Goal: Information Seeking & Learning: Learn about a topic

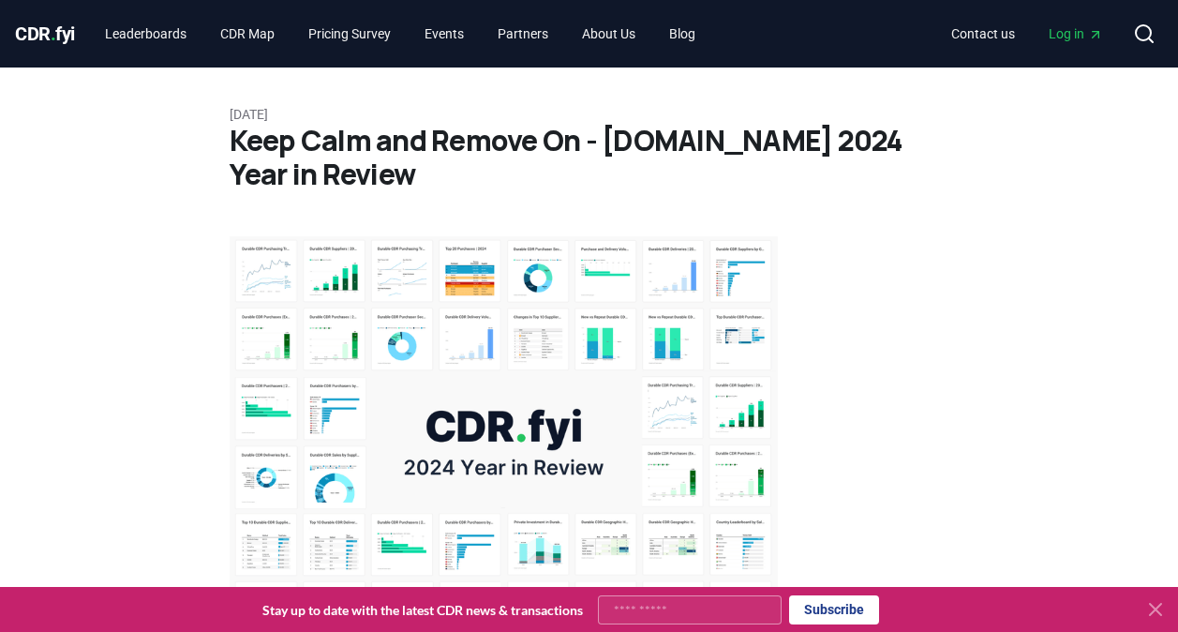
scroll to position [6840, 0]
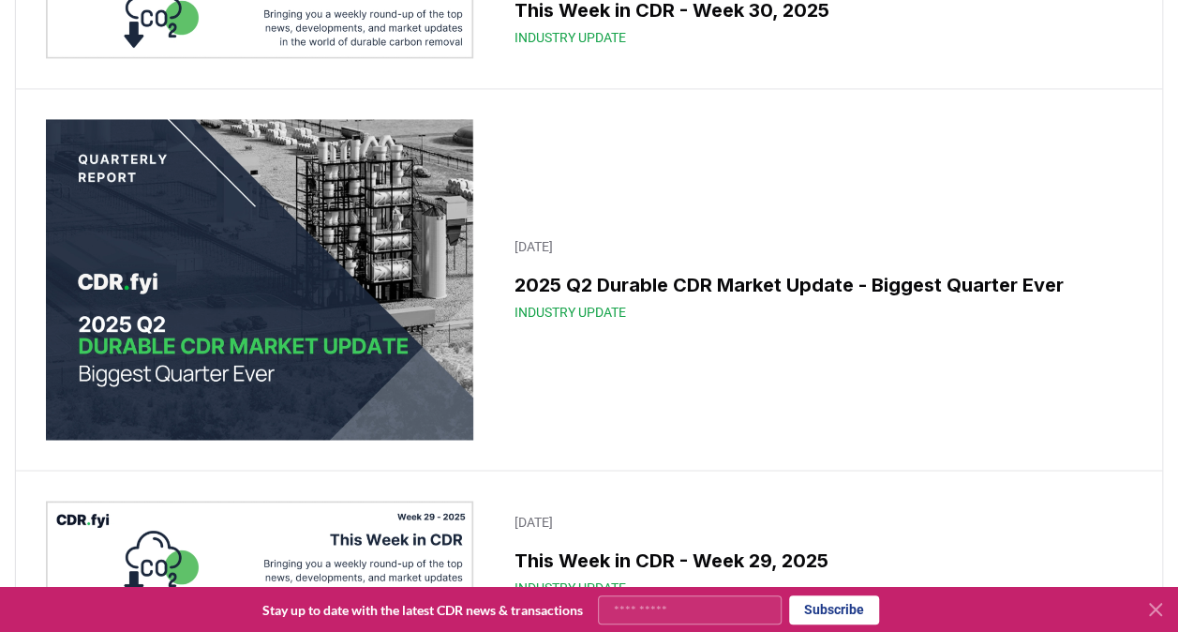
scroll to position [1499, 0]
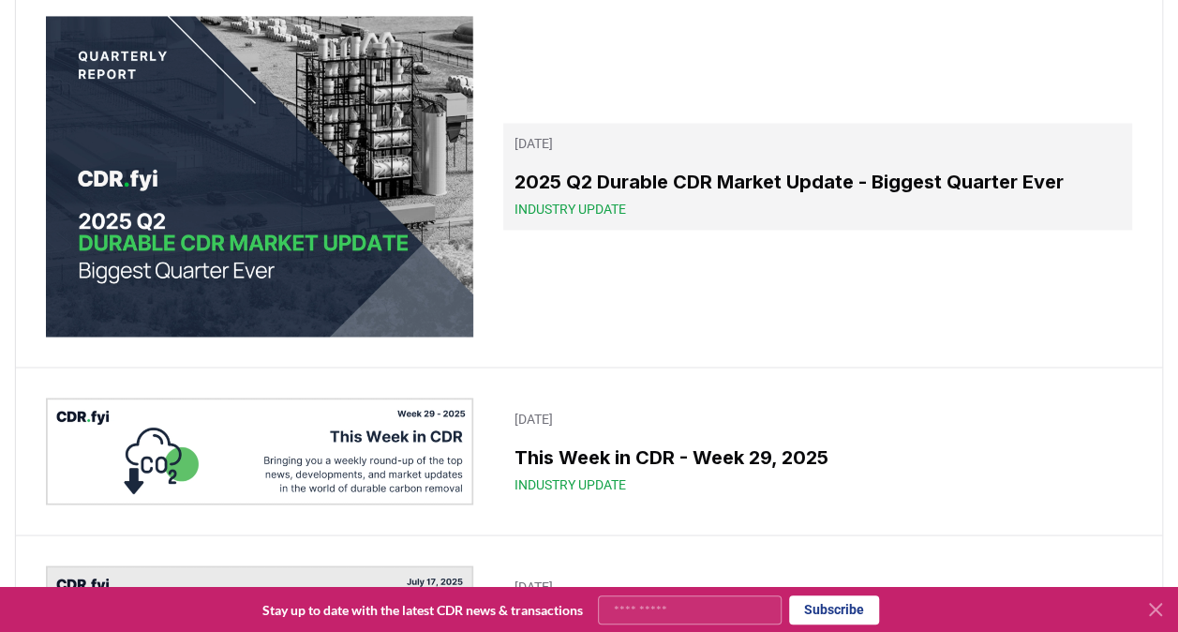
click at [632, 196] on h3 "2025 Q2 Durable CDR Market Update - Biggest Quarter Ever" at bounding box center [817, 182] width 606 height 28
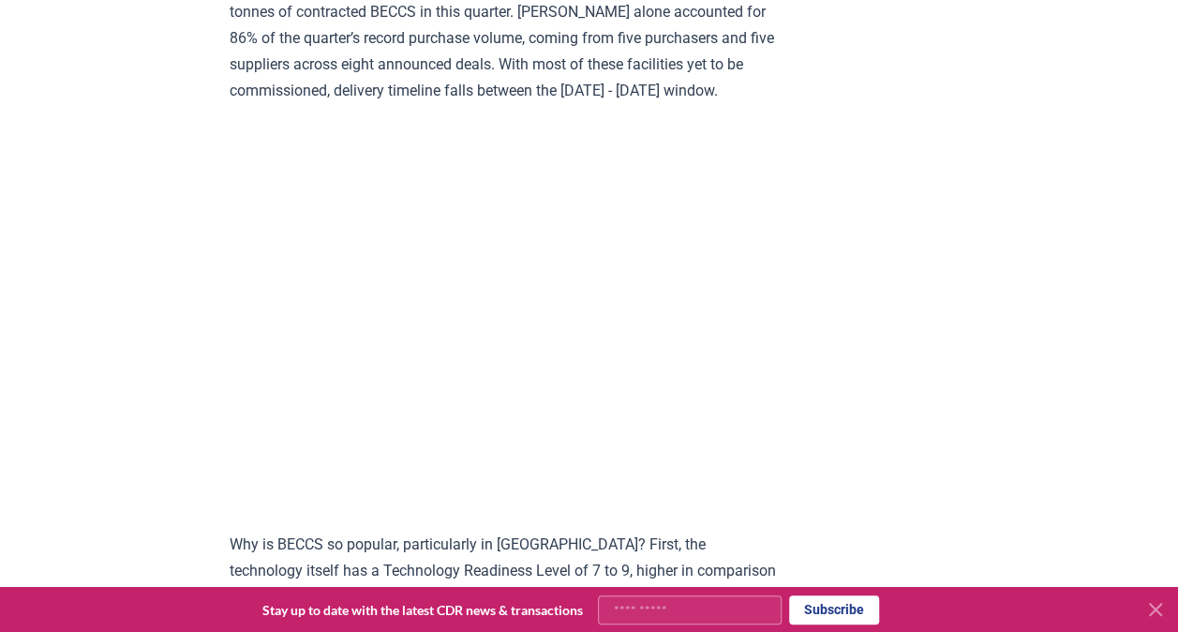
scroll to position [1968, 0]
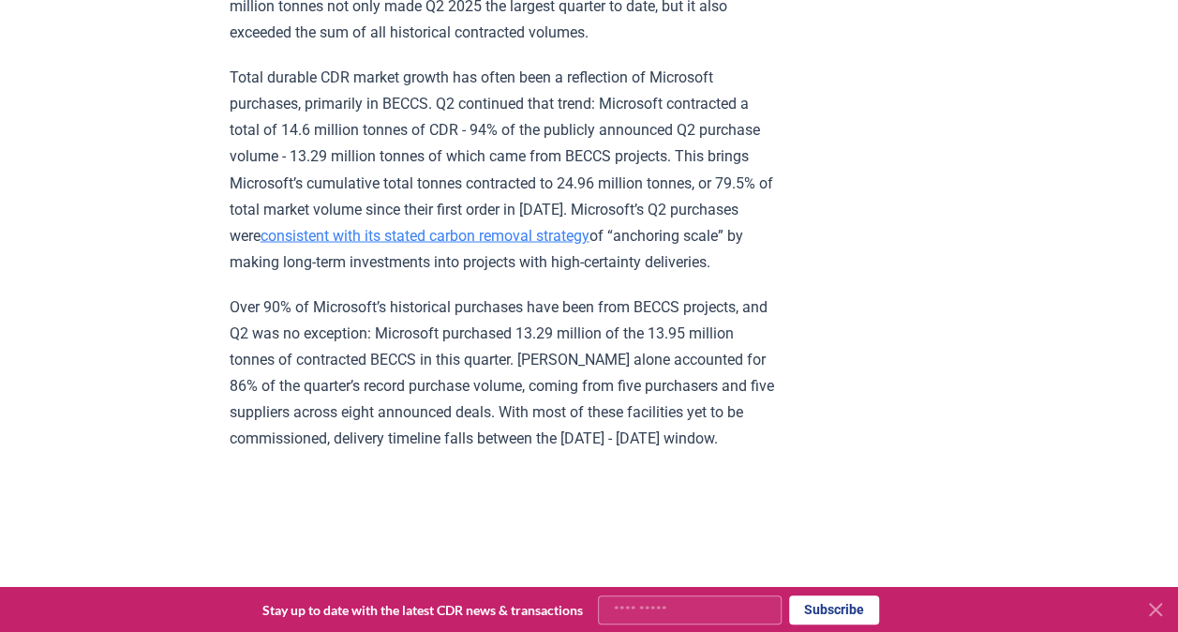
scroll to position [1780, 0]
